Goal: Transaction & Acquisition: Download file/media

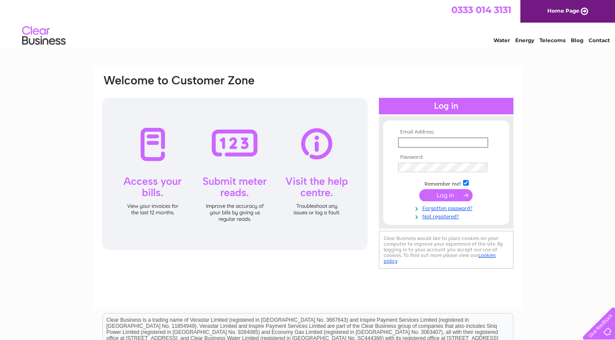
click at [439, 140] on input "text" at bounding box center [443, 142] width 90 height 10
type input "susan.mckay@plm-optometrists.co.uk"
click at [451, 196] on input "submit" at bounding box center [446, 195] width 53 height 12
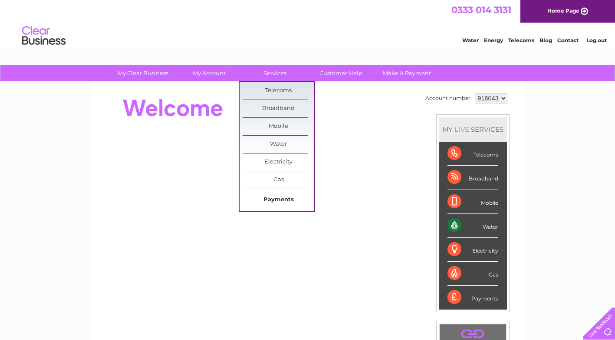
click at [276, 198] on link "Payments" at bounding box center [279, 199] width 72 height 17
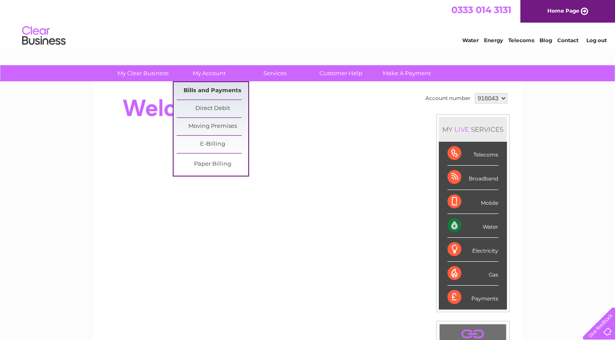
click at [213, 88] on link "Bills and Payments" at bounding box center [213, 90] width 72 height 17
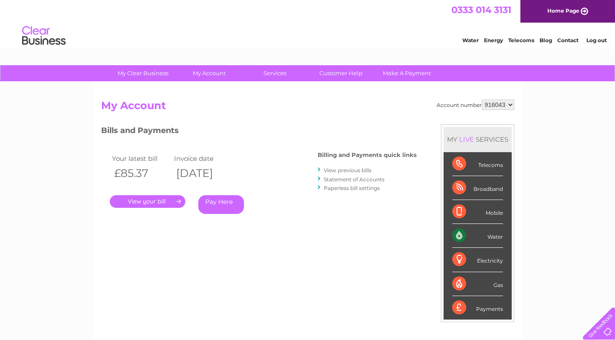
click at [155, 202] on link "." at bounding box center [148, 201] width 76 height 13
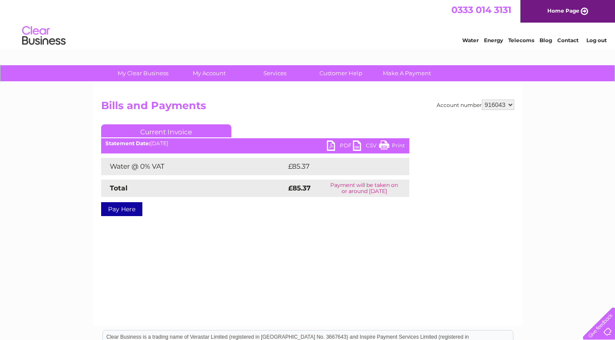
click at [334, 143] on link "PDF" at bounding box center [340, 146] width 26 height 13
click at [510, 104] on select "916043 916044 916045 916046 916048" at bounding box center [498, 104] width 33 height 10
select select "916044"
click at [482, 99] on select "916043 916044 916045 916046 916048" at bounding box center [498, 104] width 33 height 10
click at [345, 144] on link "PDF" at bounding box center [340, 146] width 26 height 13
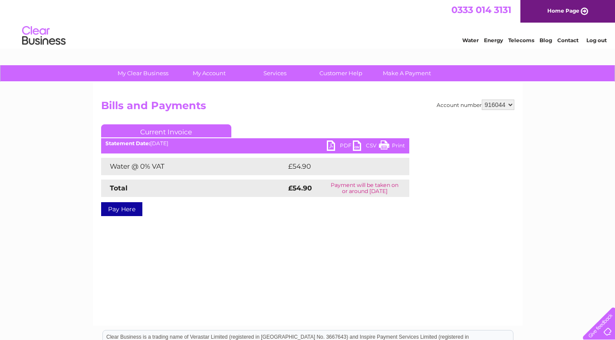
click at [511, 104] on select "916043 916044 916045 916046 916048" at bounding box center [498, 104] width 33 height 10
select select "916045"
click at [482, 99] on select "916043 916044 916045 916046 916048" at bounding box center [498, 104] width 33 height 10
click at [336, 144] on link "PDF" at bounding box center [340, 146] width 26 height 13
click at [510, 103] on select "916043 916044 916045 916046 916048" at bounding box center [498, 104] width 33 height 10
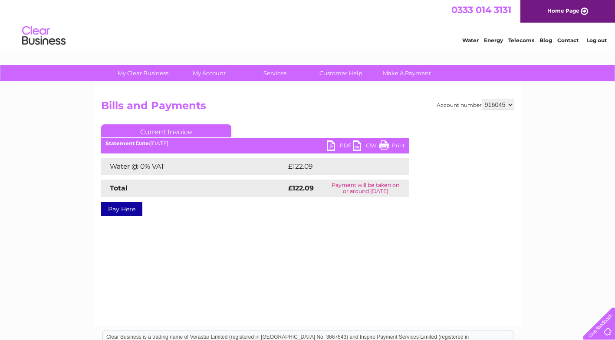
select select "916046"
click at [482, 99] on select "916043 916044 916045 916046 916048" at bounding box center [498, 104] width 33 height 10
click at [339, 144] on link "PDF" at bounding box center [340, 146] width 26 height 13
click at [510, 104] on select "916043 916044 916045 916046 916048" at bounding box center [498, 104] width 33 height 10
select select "916048"
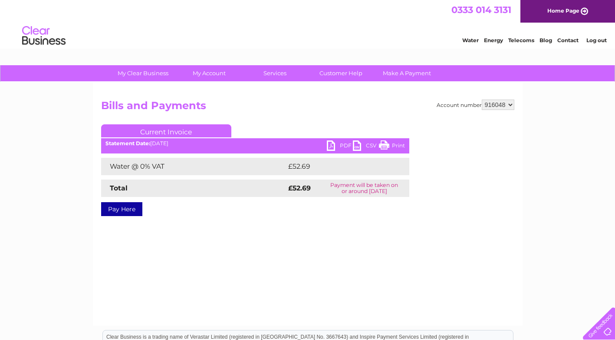
click at [482, 99] on select "916043 916044 916045 916046 916048" at bounding box center [498, 104] width 33 height 10
click at [331, 145] on link "PDF" at bounding box center [340, 146] width 26 height 13
click at [600, 40] on link "Log out" at bounding box center [597, 40] width 20 height 7
